Goal: Task Accomplishment & Management: Manage account settings

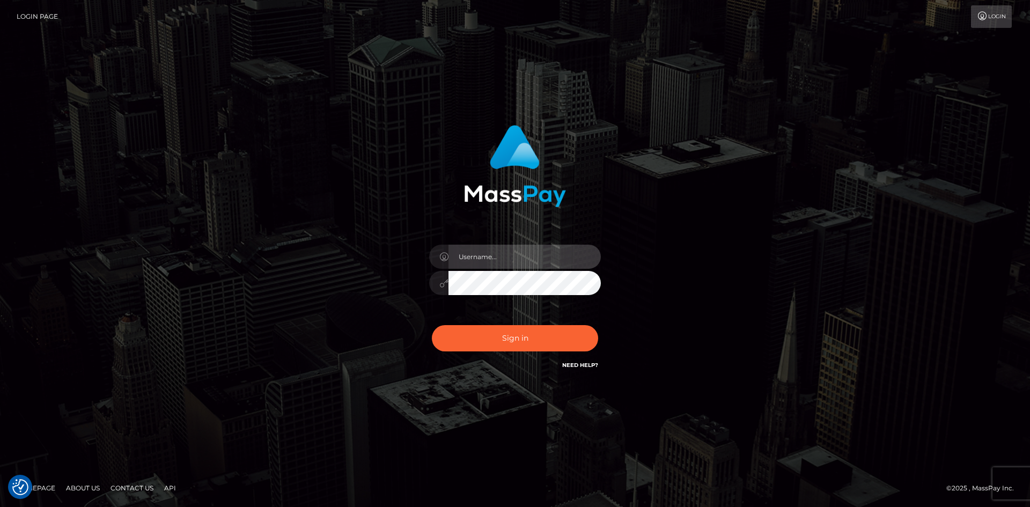
drag, startPoint x: 0, startPoint y: 0, endPoint x: 458, endPoint y: 260, distance: 526.8
click at [450, 248] on input "text" at bounding box center [525, 257] width 152 height 24
paste input "pranav"
type input "pranav"
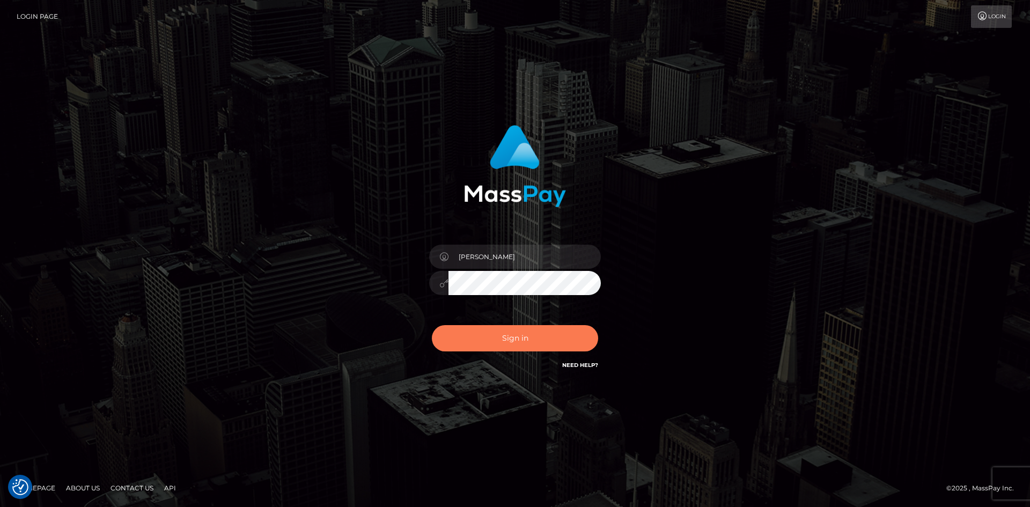
click at [470, 335] on button "Sign in" at bounding box center [515, 338] width 166 height 26
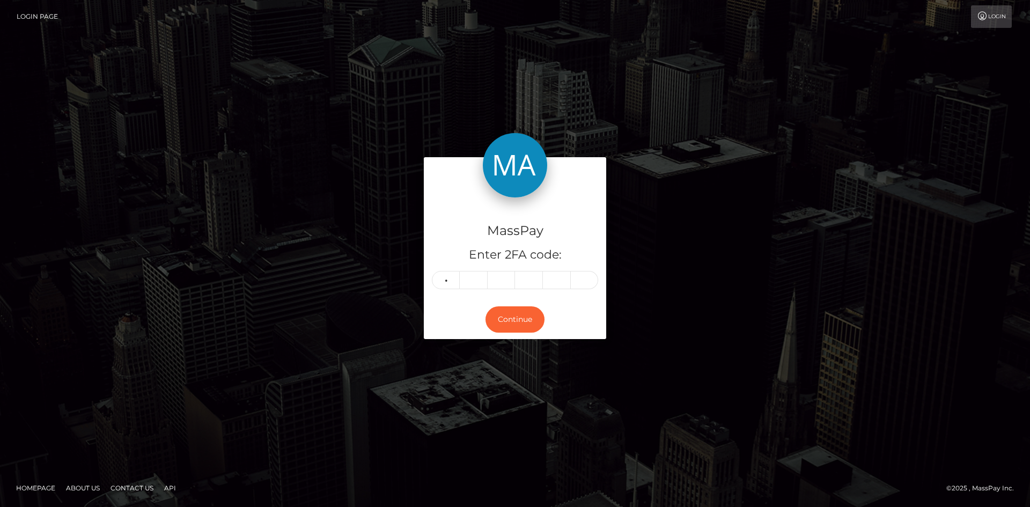
type input "0"
type input "2"
type input "0"
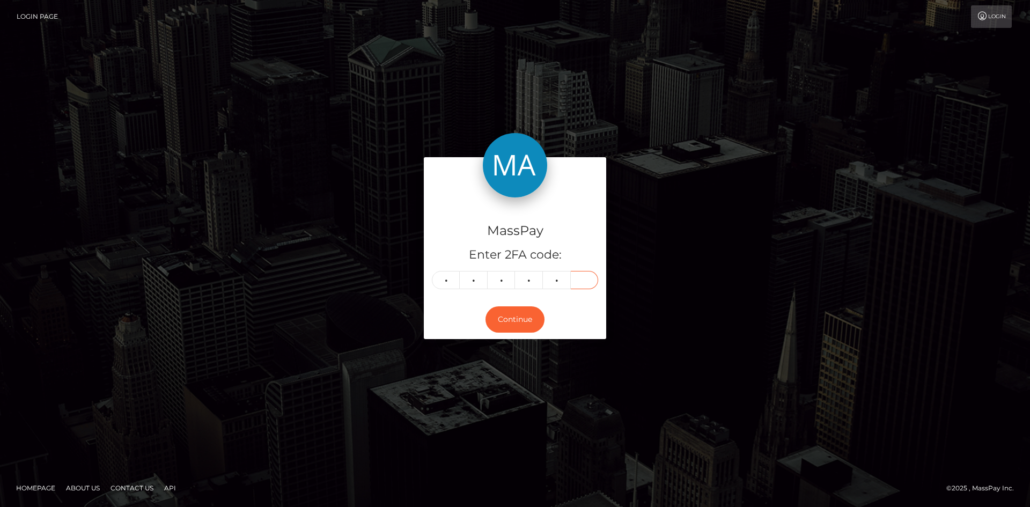
type input "5"
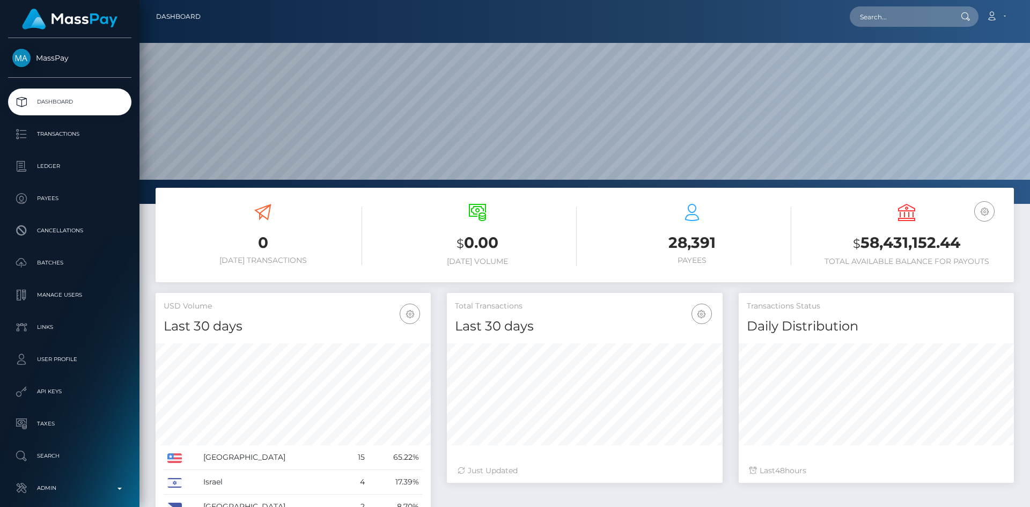
scroll to position [191, 276]
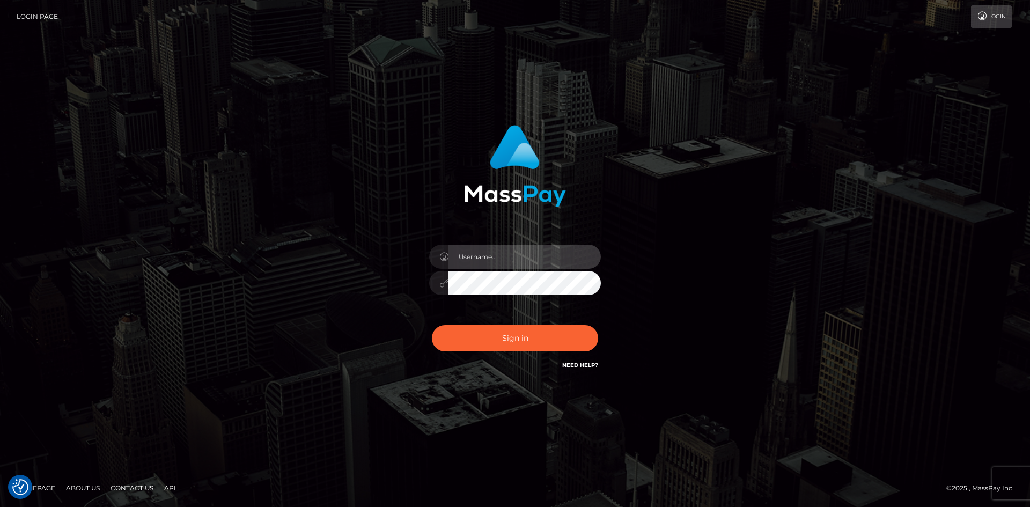
click at [470, 266] on input "text" at bounding box center [525, 257] width 152 height 24
type input "pranav"
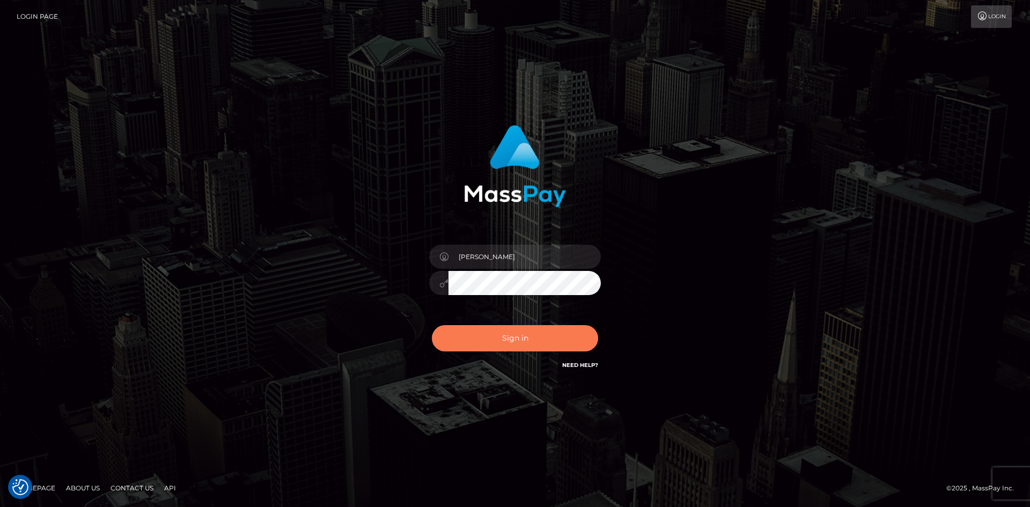
click at [494, 333] on button "Sign in" at bounding box center [515, 338] width 166 height 26
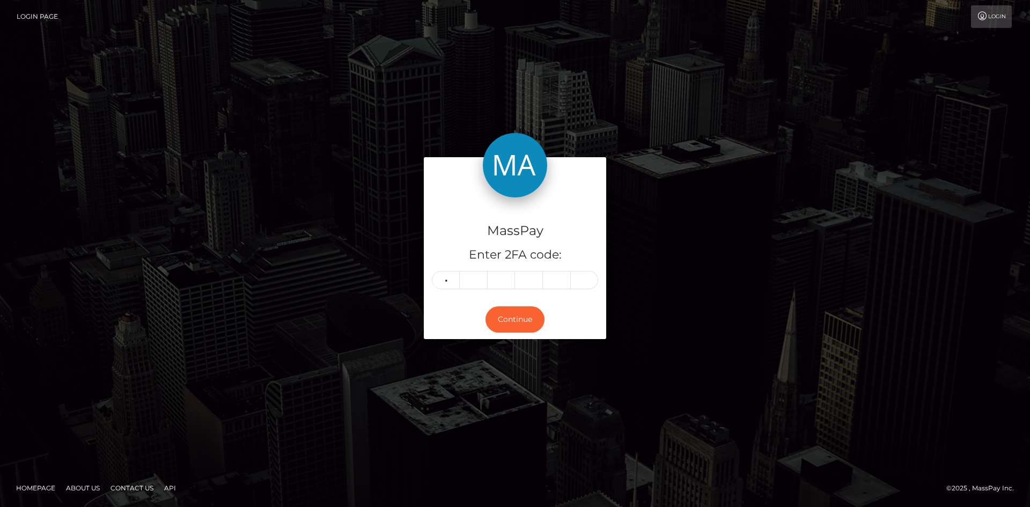
type input "5"
type input "6"
type input "4"
type input "8"
type input "2"
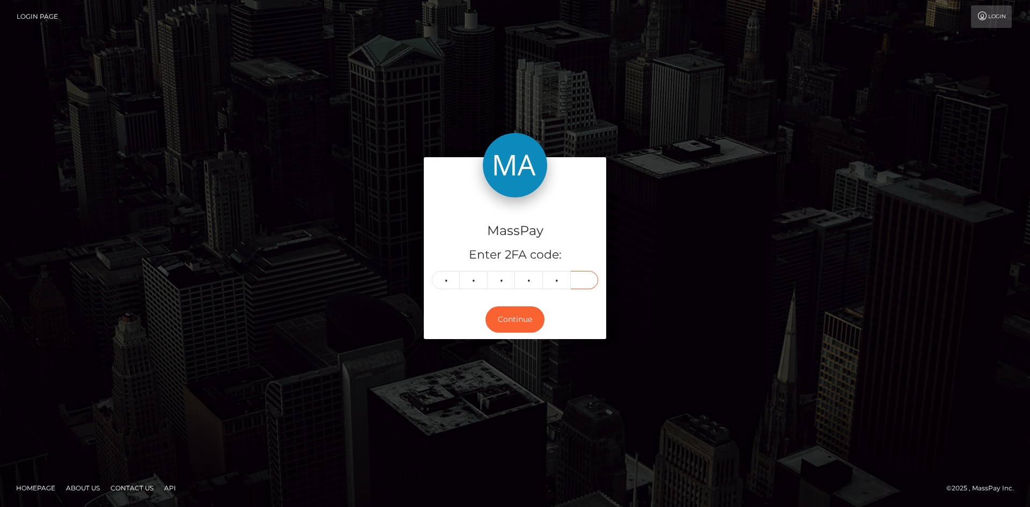
type input "4"
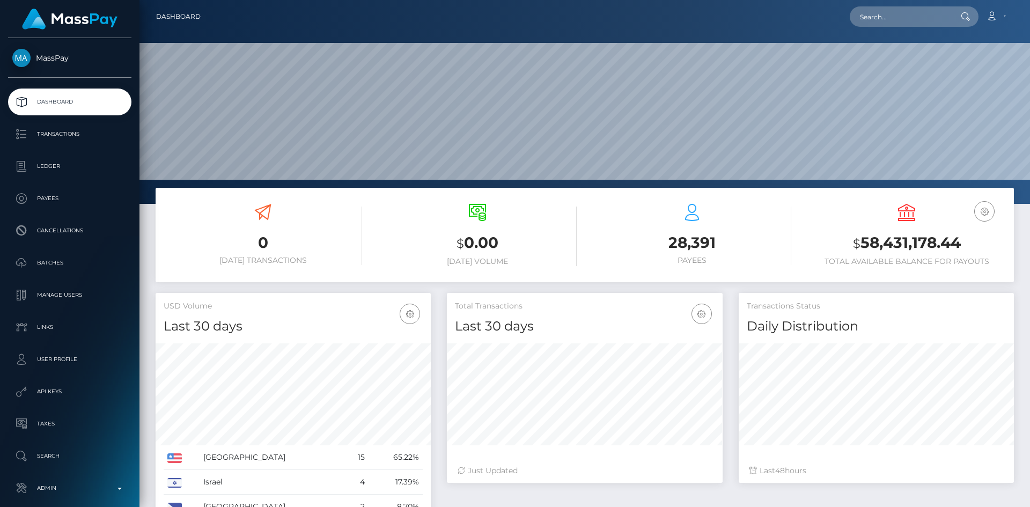
scroll to position [191, 276]
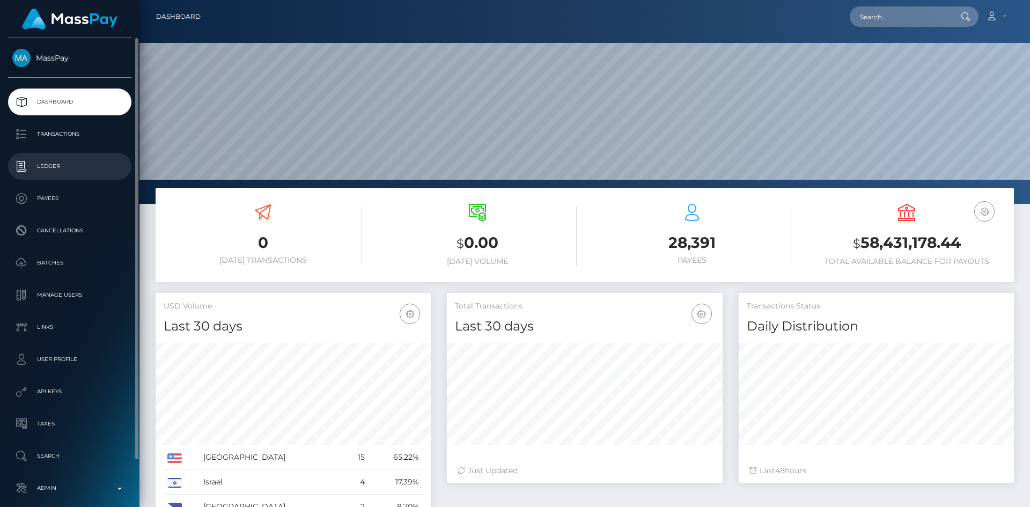
click at [68, 169] on p "Ledger" at bounding box center [69, 166] width 115 height 16
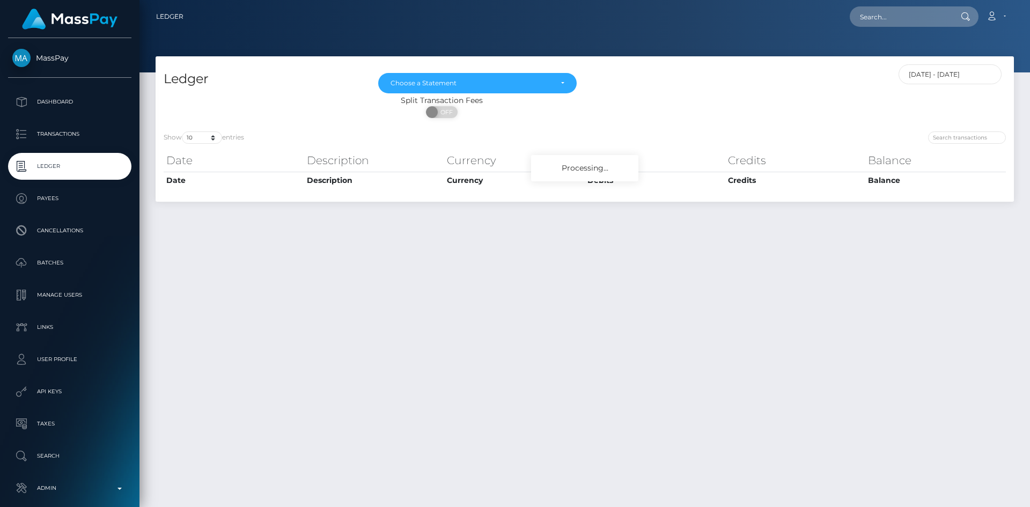
click at [934, 75] on input "[DATE] - [DATE]" at bounding box center [951, 74] width 104 height 20
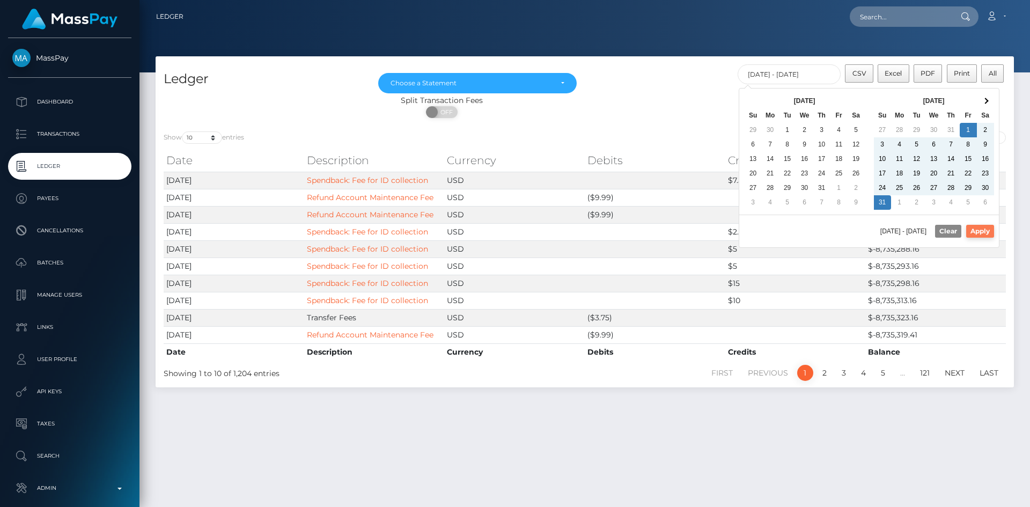
click at [982, 226] on button "Apply" at bounding box center [981, 231] width 28 height 13
type input "[DATE] - [DATE]"
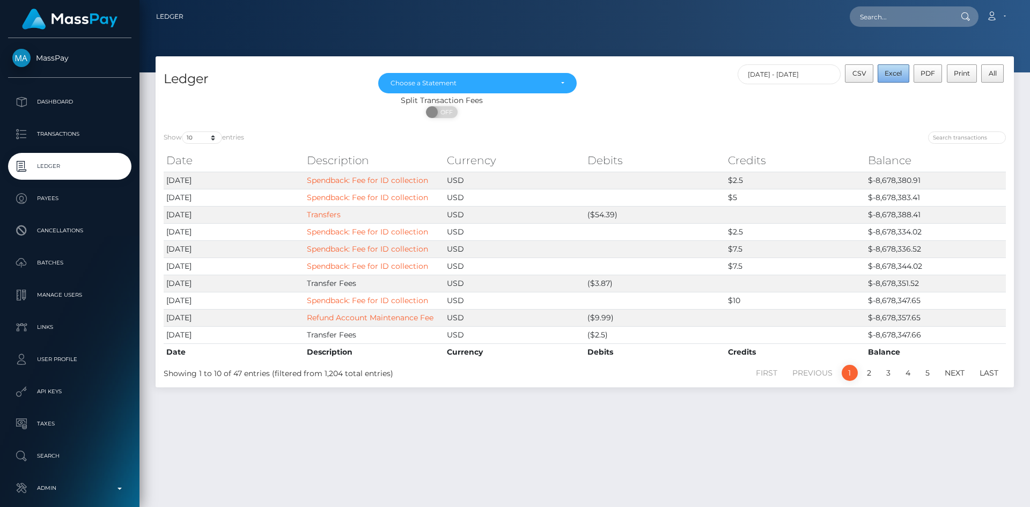
click at [892, 75] on span "Excel" at bounding box center [893, 73] width 17 height 8
click at [209, 138] on select "10 25 50 100 250" at bounding box center [202, 137] width 40 height 12
select select "250"
click at [183, 131] on select "10 25 50 100 250" at bounding box center [202, 137] width 40 height 12
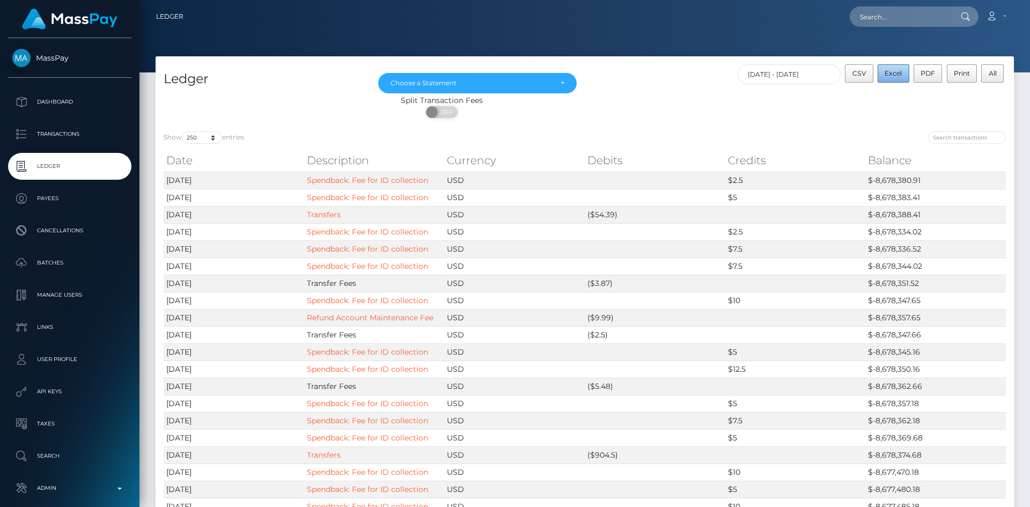
click at [901, 76] on span "Excel" at bounding box center [893, 73] width 17 height 8
click at [561, 84] on div "Choose a Statement" at bounding box center [478, 83] width 174 height 9
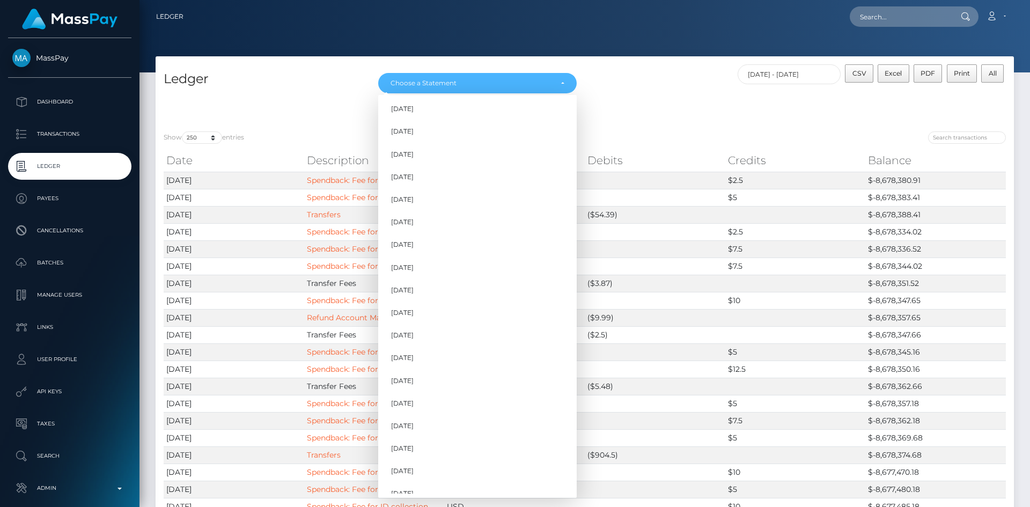
scroll to position [986, 0]
click at [453, 463] on link "Aug 2025" at bounding box center [477, 461] width 199 height 20
select select "Aug 2025"
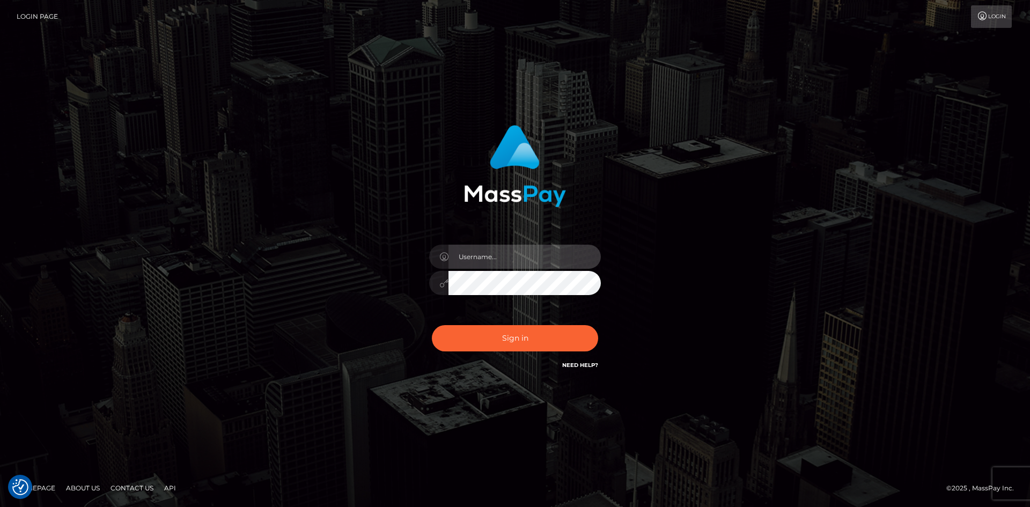
click at [495, 259] on input "text" at bounding box center [525, 257] width 152 height 24
type input "pranav"
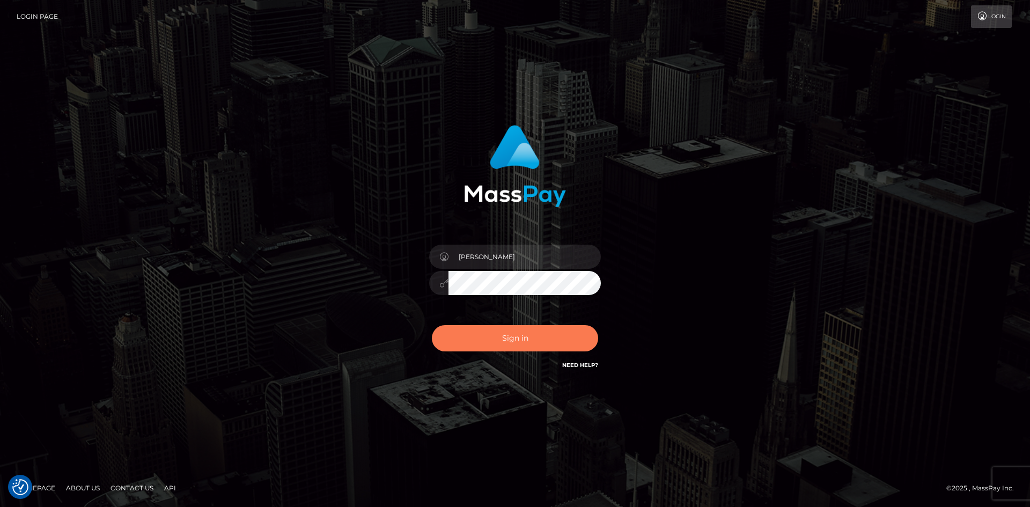
click at [471, 333] on button "Sign in" at bounding box center [515, 338] width 166 height 26
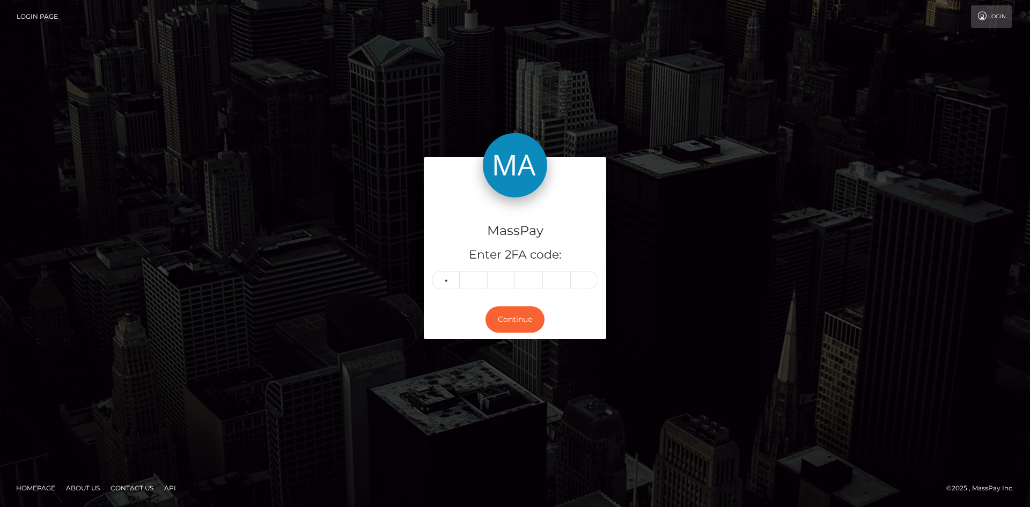
type input "0"
type input "8"
type input "7"
type input "9"
type input "3"
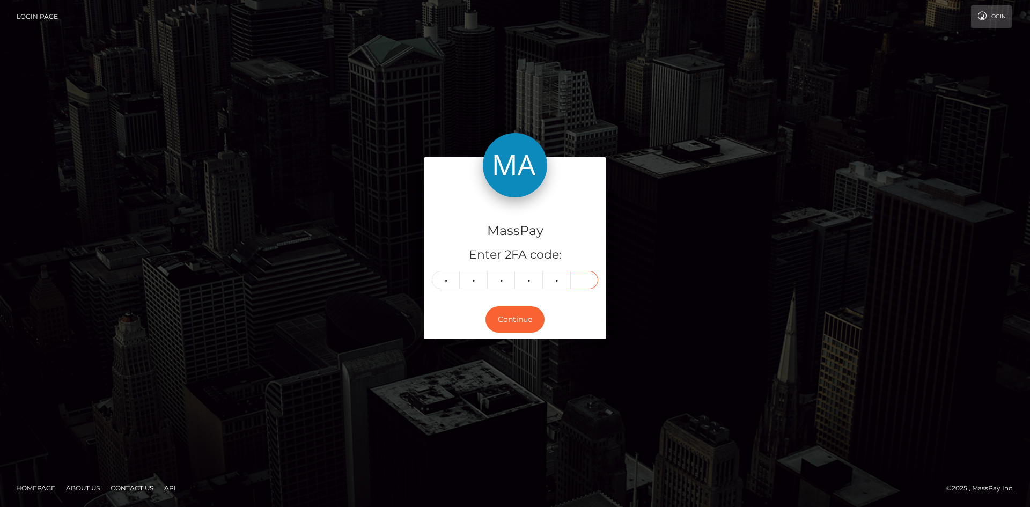
type input "7"
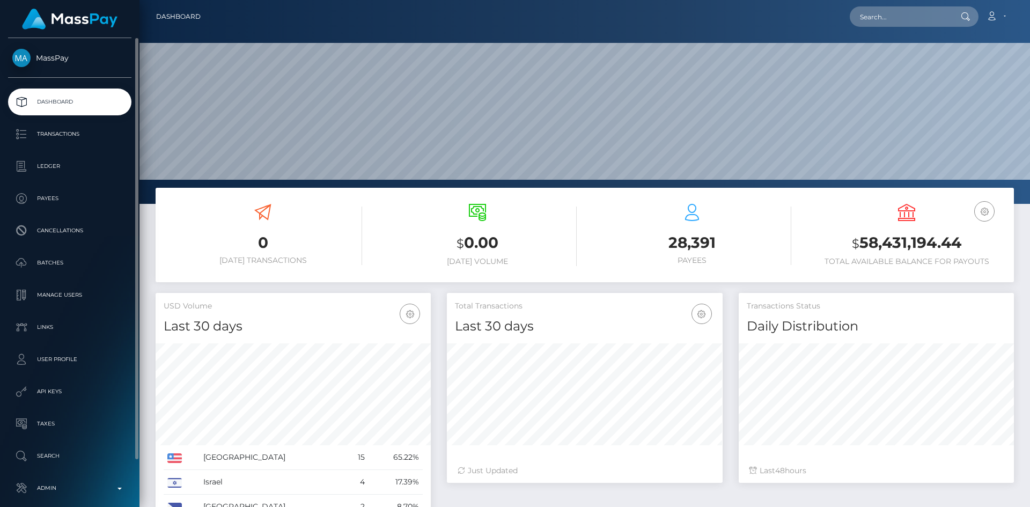
scroll to position [191, 276]
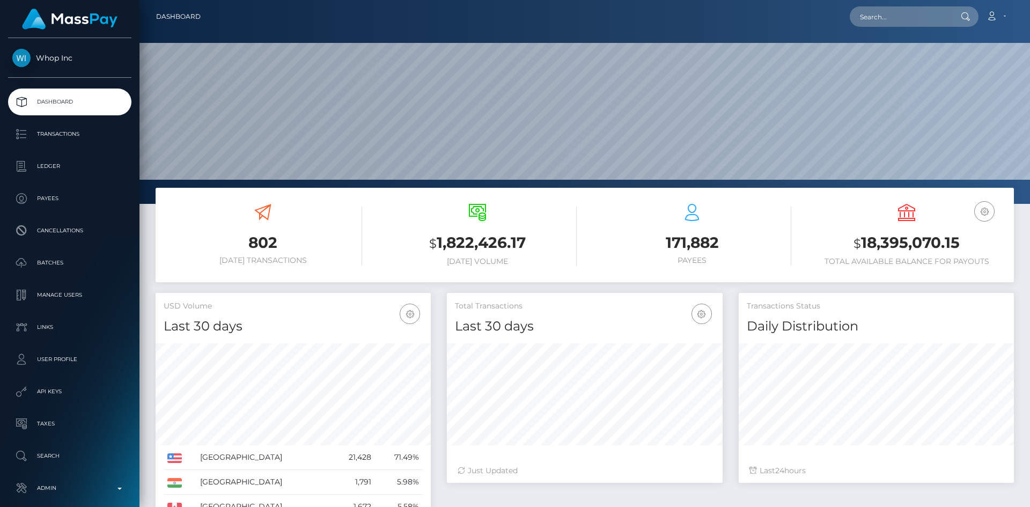
scroll to position [191, 276]
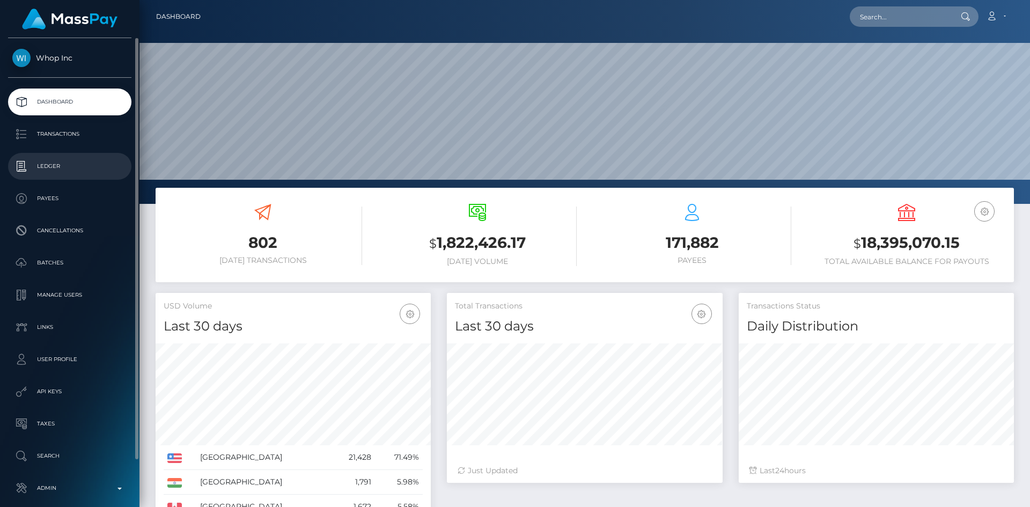
click at [66, 168] on p "Ledger" at bounding box center [69, 166] width 115 height 16
